Goal: Task Accomplishment & Management: Use online tool/utility

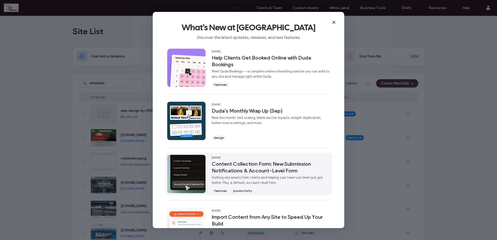
click at [254, 172] on span "Content Collection Form: New Submission Notifications & Account-Level Form" at bounding box center [271, 166] width 118 height 13
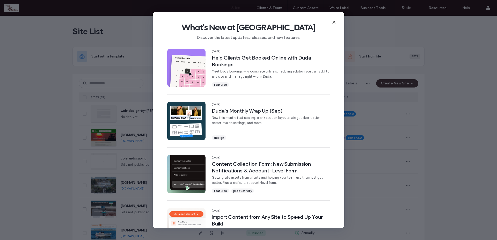
click at [334, 20] on icon at bounding box center [334, 22] width 4 height 4
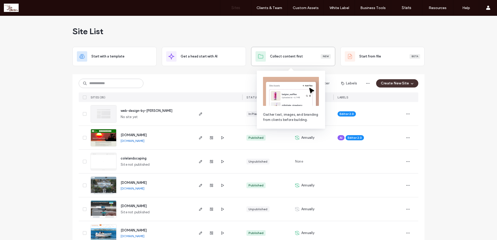
click at [275, 54] on span "Collect content first" at bounding box center [286, 56] width 33 height 5
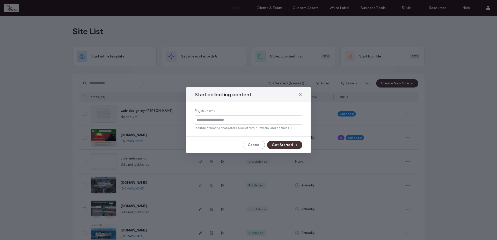
click at [299, 92] on div "Start collecting content" at bounding box center [248, 94] width 124 height 15
click at [300, 92] on icon at bounding box center [300, 94] width 4 height 4
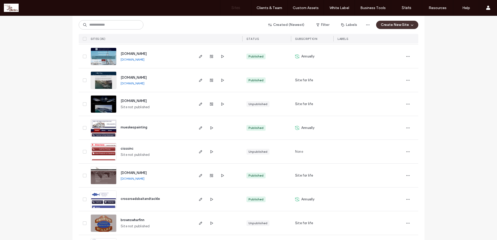
scroll to position [484, 0]
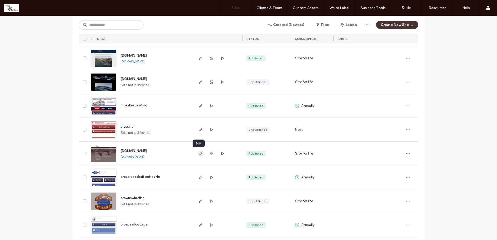
click at [198, 153] on icon "button" at bounding box center [200, 153] width 4 height 4
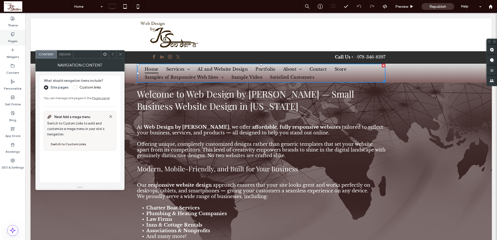
click at [12, 35] on icon at bounding box center [13, 34] width 4 height 4
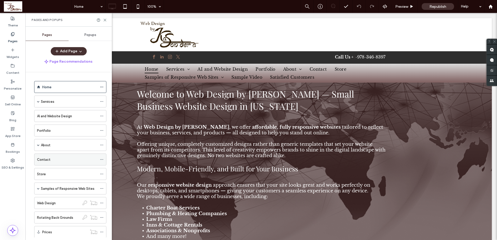
click at [46, 158] on label "Contact" at bounding box center [43, 159] width 13 height 9
